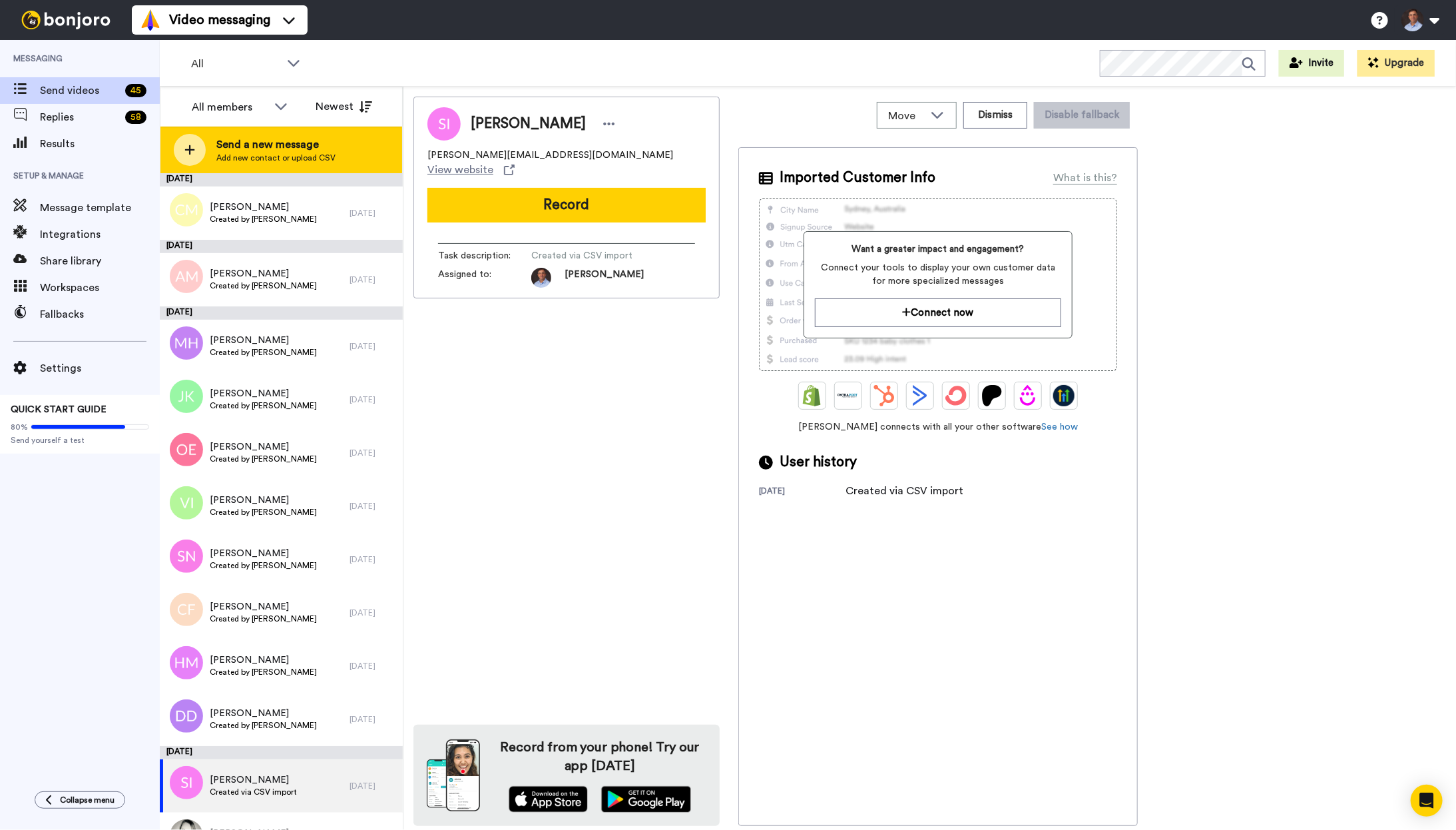
click at [197, 148] on div at bounding box center [189, 150] width 32 height 32
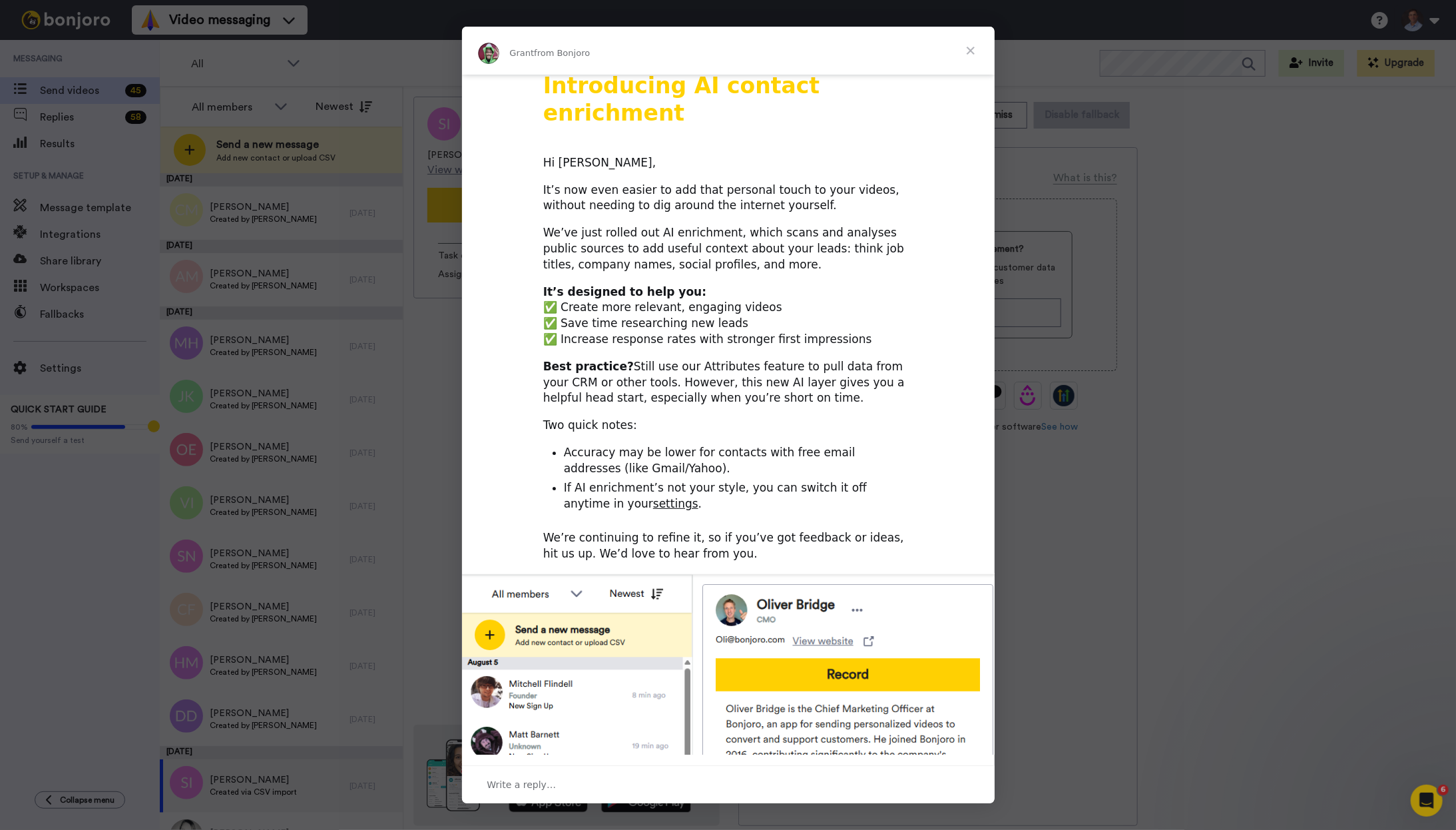
scroll to position [1, 0]
click at [967, 51] on span "Close" at bounding box center [970, 51] width 48 height 48
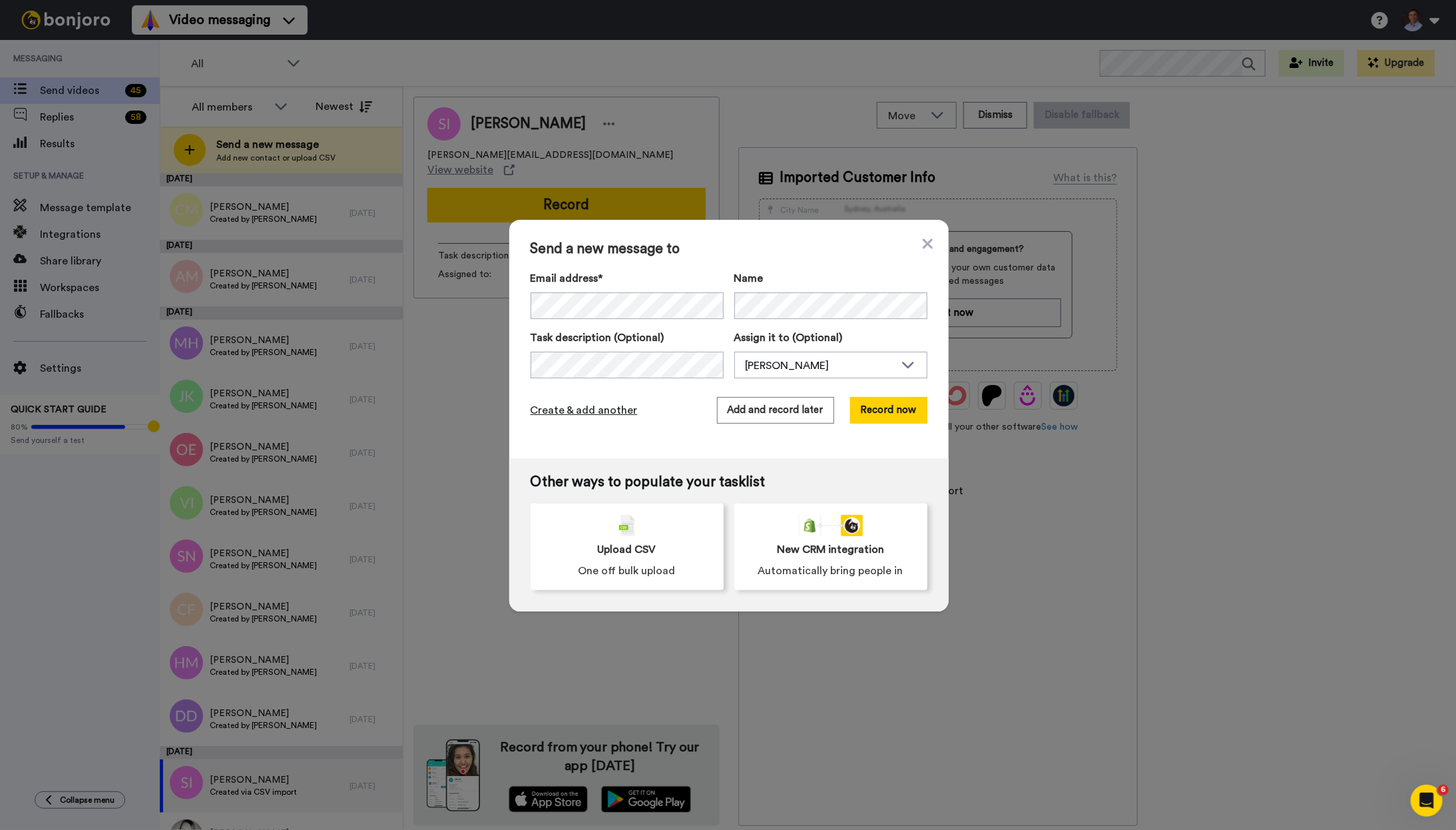
click at [614, 413] on span "Create & add another" at bounding box center [584, 410] width 107 height 16
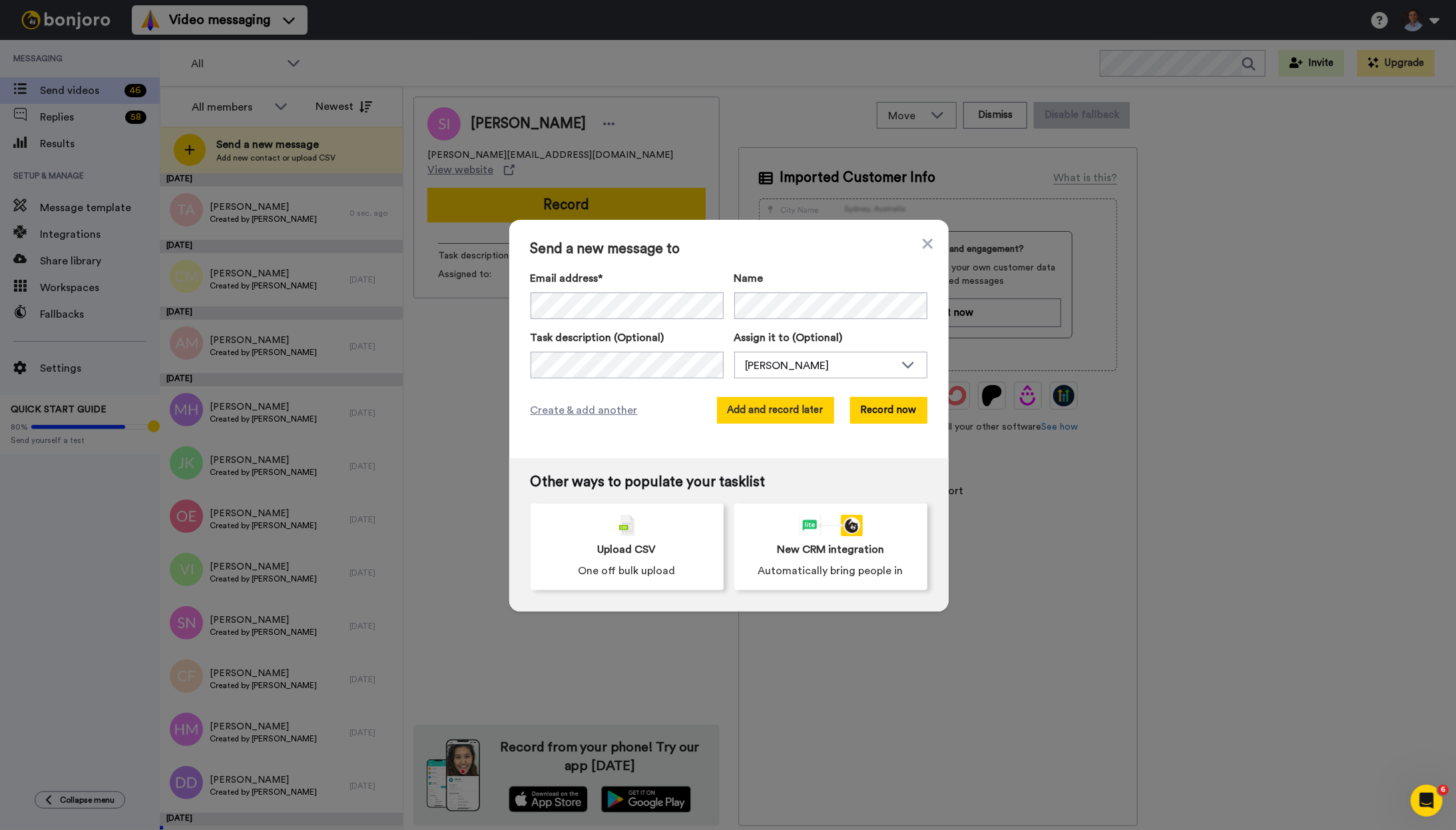
click at [807, 412] on button "Add and record later" at bounding box center [775, 410] width 117 height 27
